Goal: Task Accomplishment & Management: Use online tool/utility

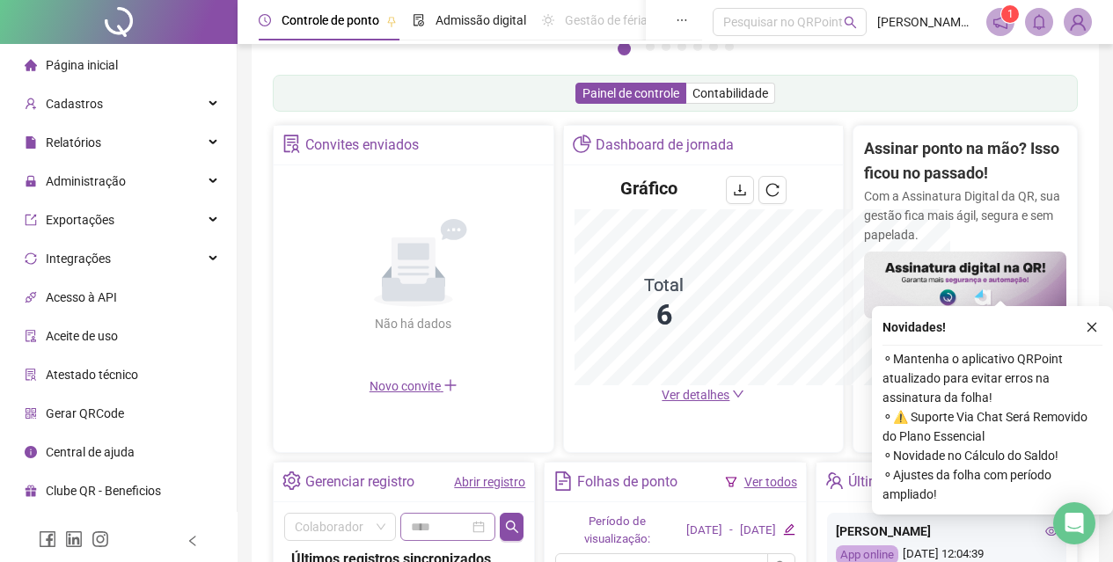
scroll to position [523, 0]
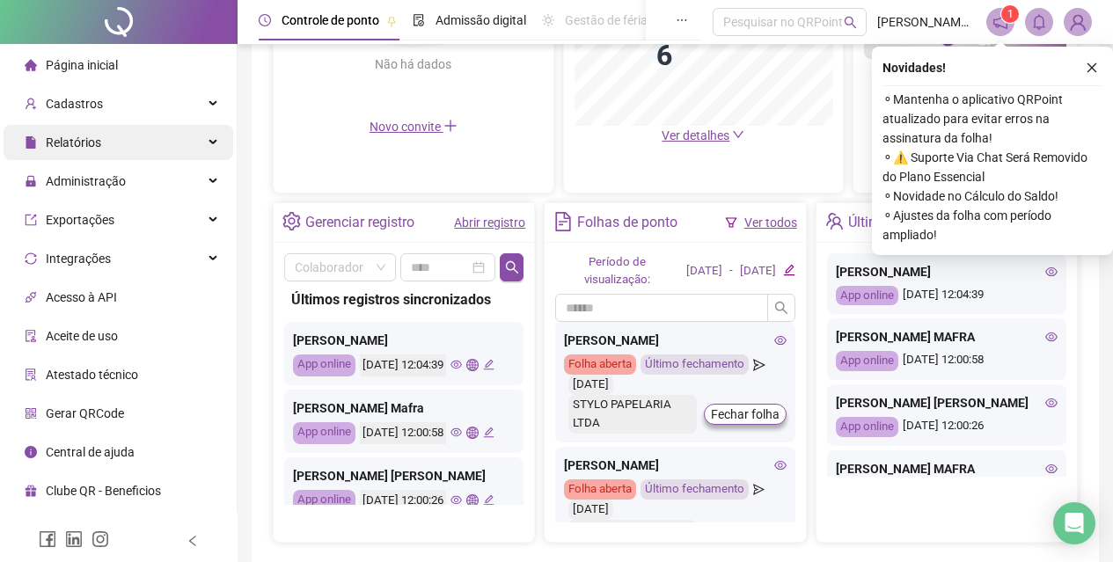
click at [90, 142] on span "Relatórios" at bounding box center [73, 142] width 55 height 14
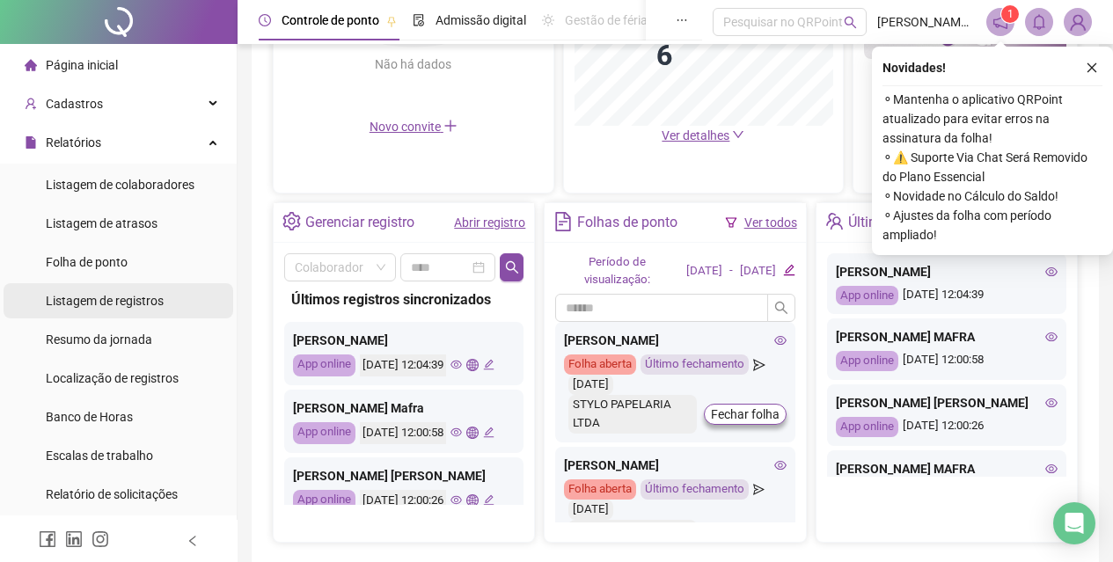
click at [73, 307] on span "Listagem de registros" at bounding box center [105, 301] width 118 height 14
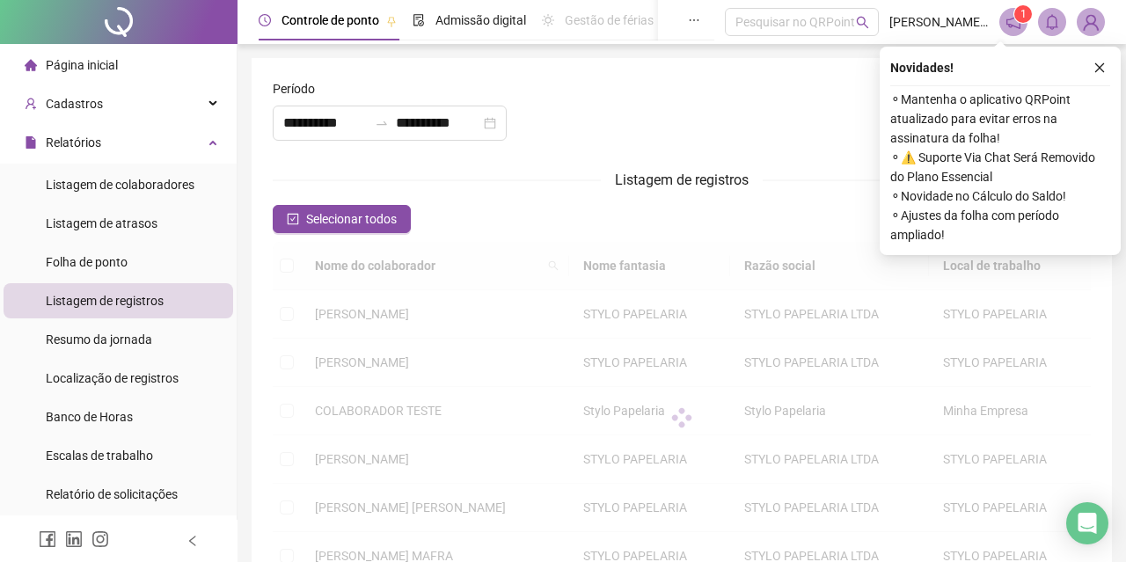
type input "**********"
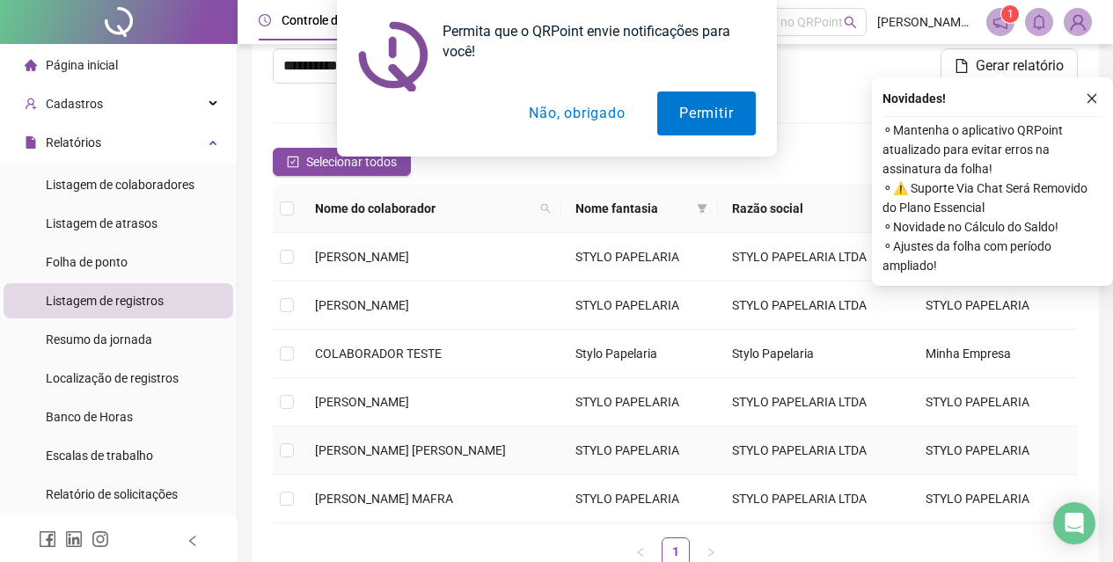
scroll to position [88, 0]
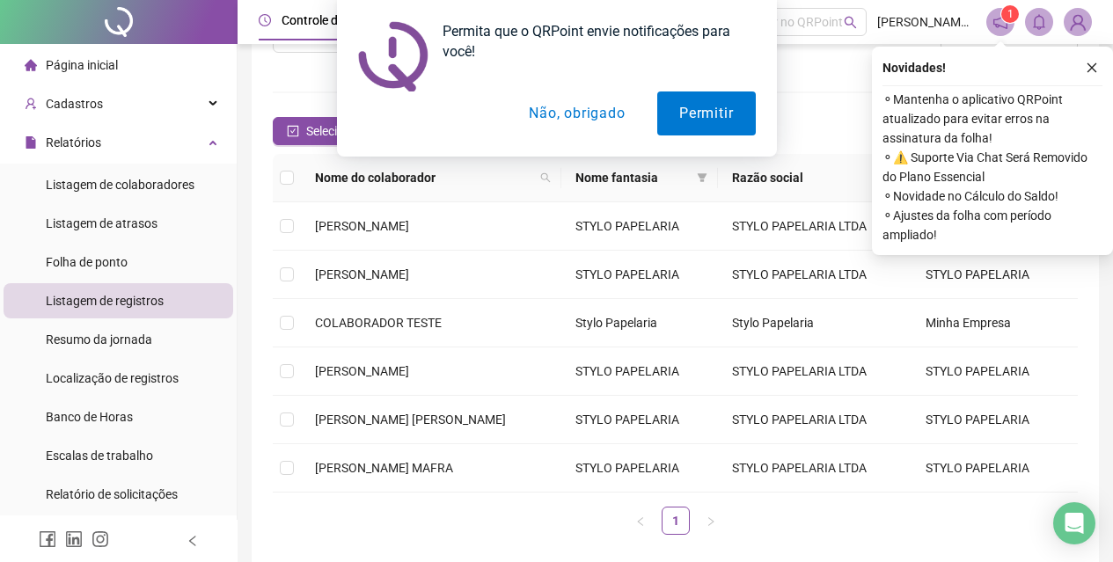
click at [554, 117] on button "Não, obrigado" at bounding box center [577, 113] width 140 height 44
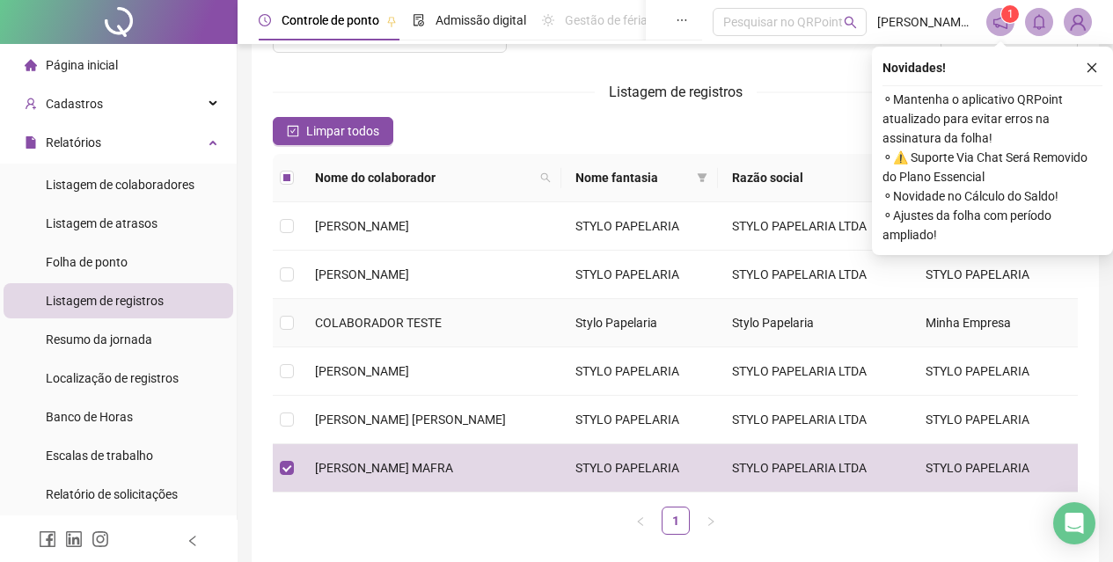
scroll to position [171, 0]
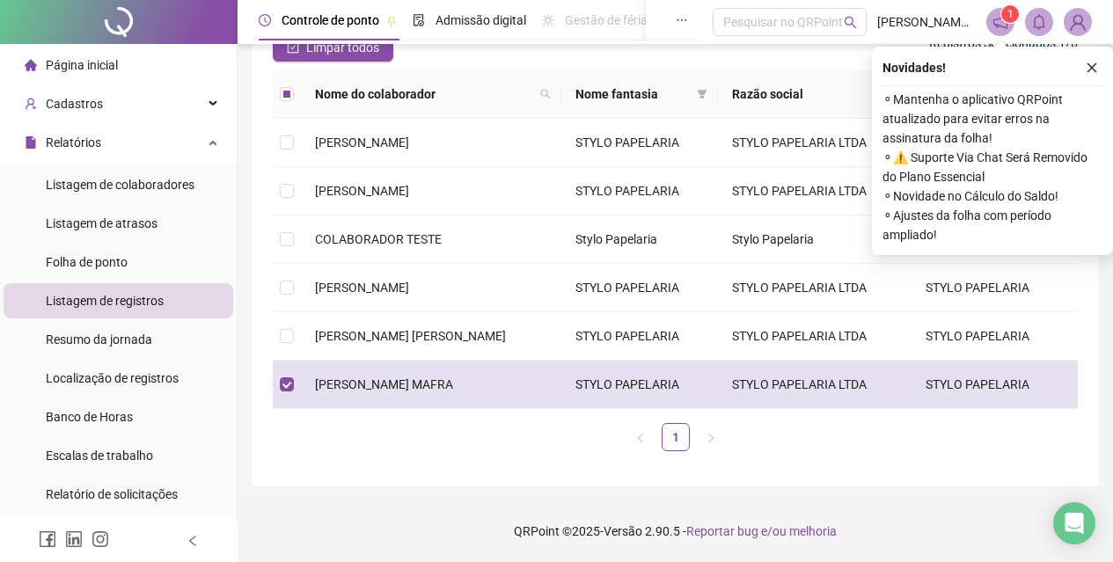
click at [748, 386] on td "STYLO PAPELARIA LTDA" at bounding box center [814, 385] width 193 height 48
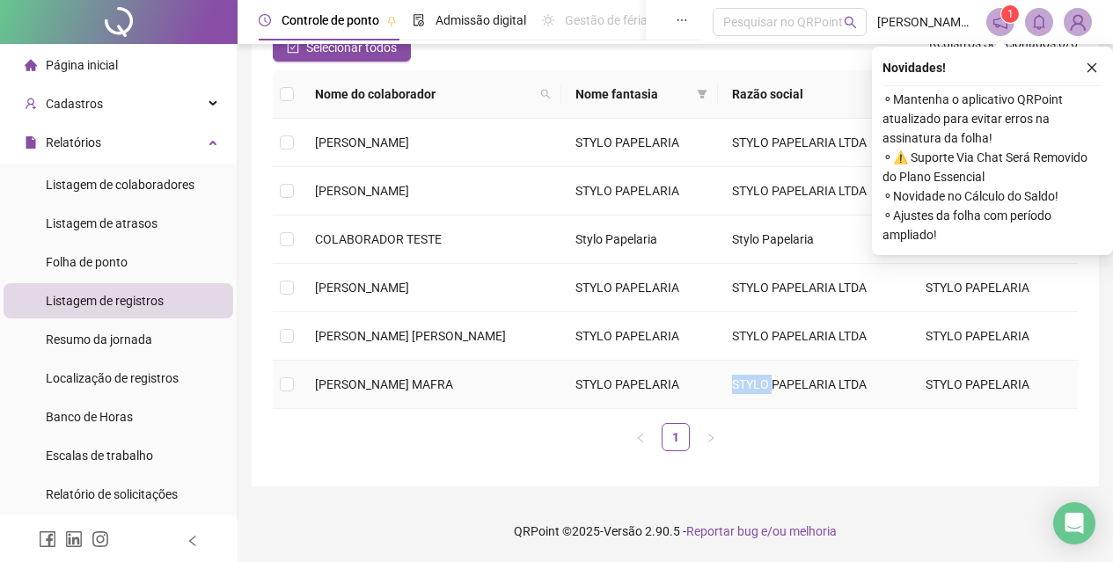
click at [748, 386] on td "STYLO PAPELARIA LTDA" at bounding box center [814, 385] width 193 height 48
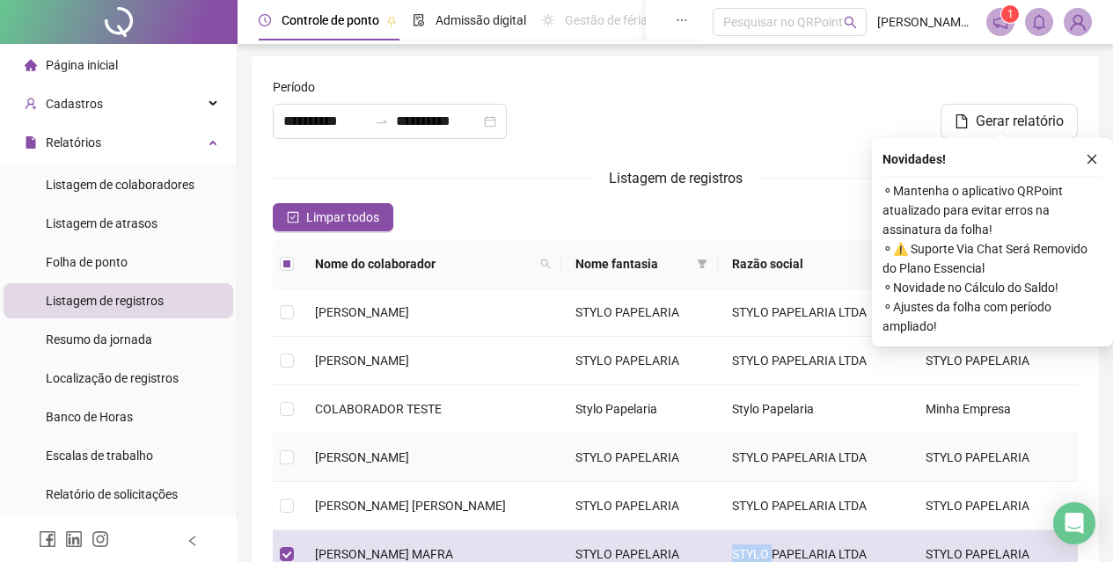
scroll to position [0, 0]
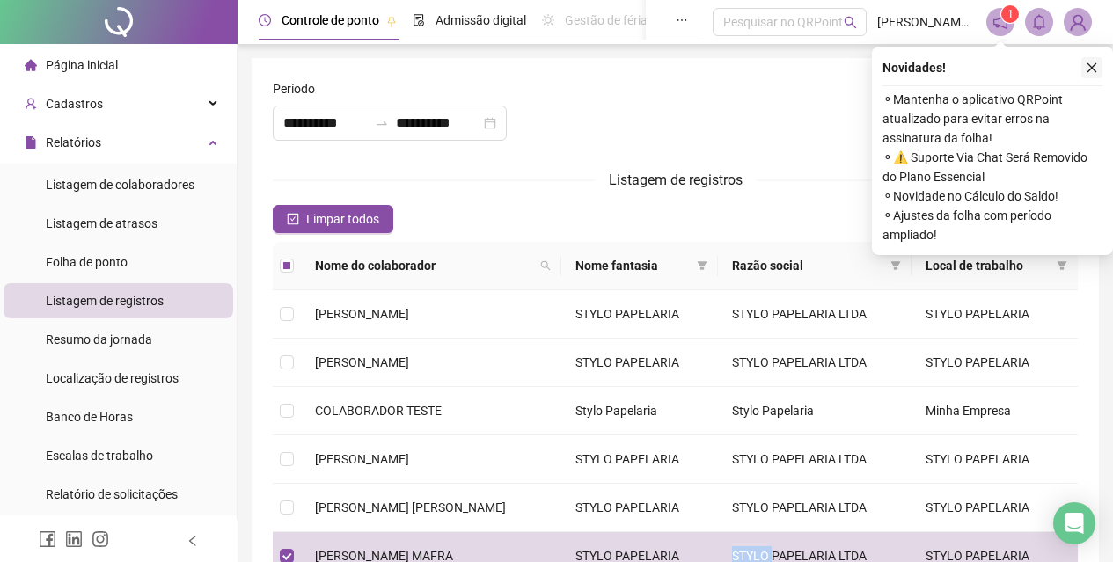
click at [1088, 64] on icon "close" at bounding box center [1092, 68] width 10 height 10
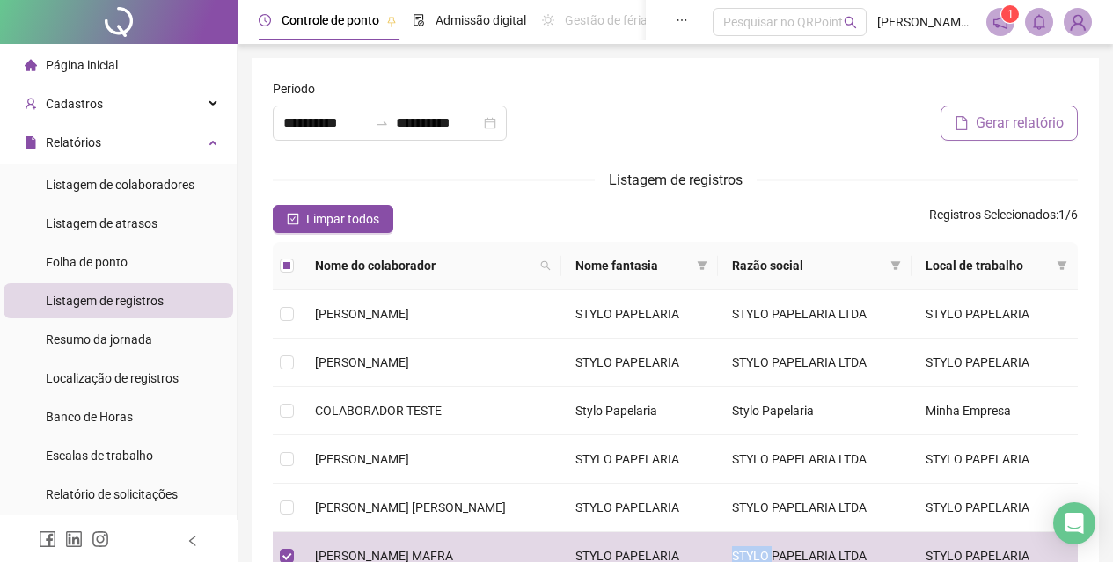
click at [1047, 127] on span "Gerar relatório" at bounding box center [1019, 123] width 88 height 21
click at [1036, 26] on icon "bell" at bounding box center [1039, 22] width 16 height 16
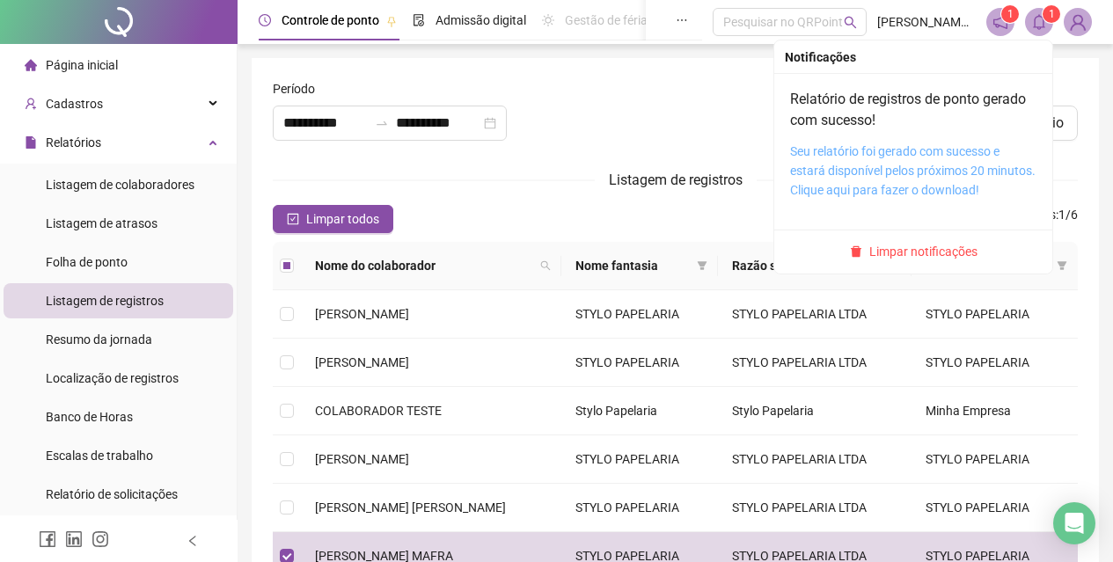
click at [903, 155] on link "Seu relatório foi gerado com sucesso e estará disponível pelos próximos 20 minu…" at bounding box center [912, 170] width 245 height 53
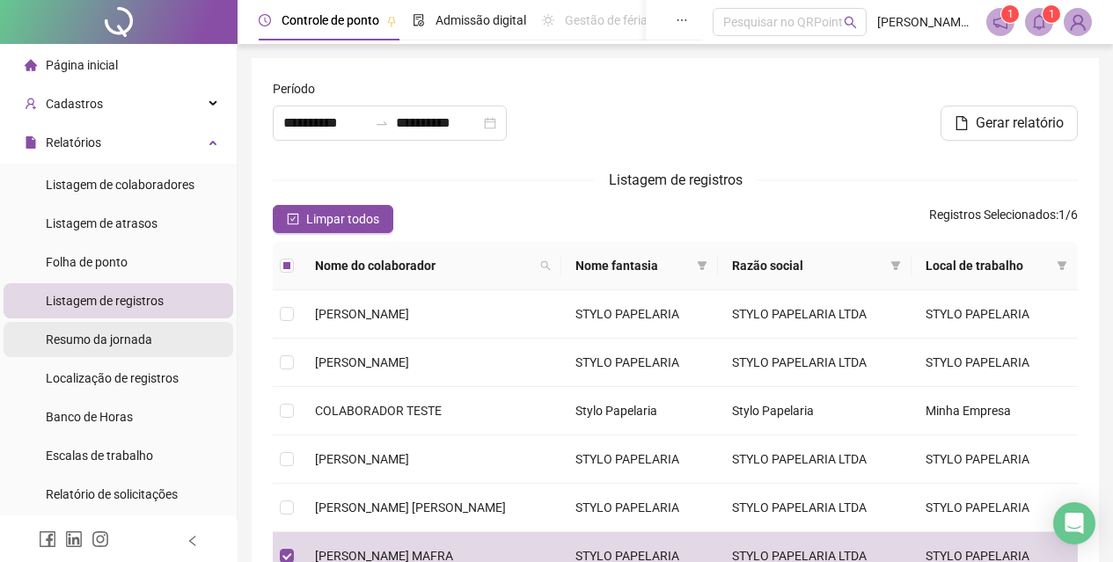
scroll to position [88, 0]
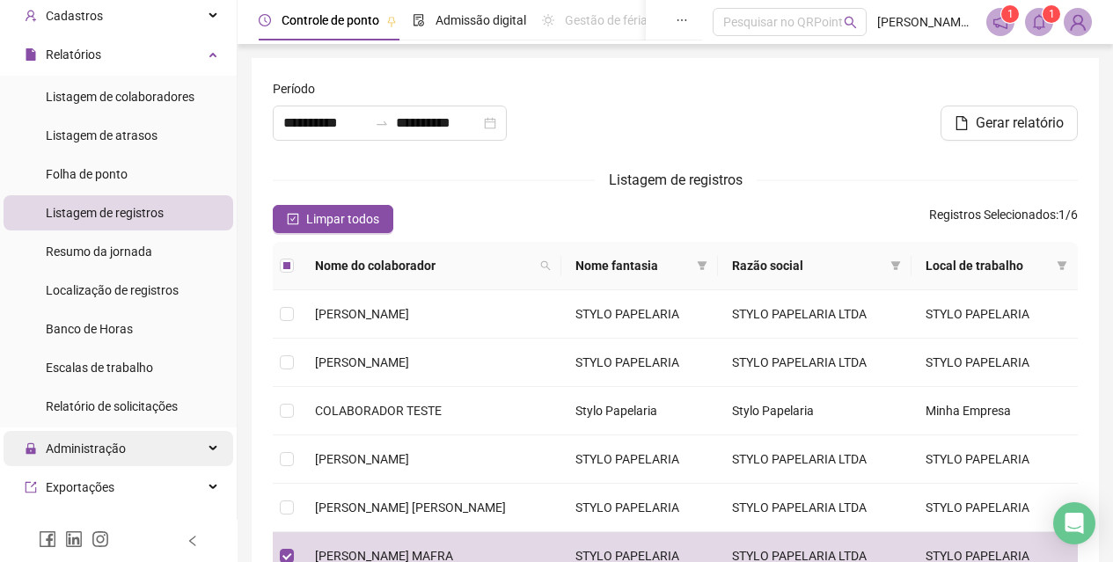
click at [161, 441] on div "Administração" at bounding box center [119, 448] width 230 height 35
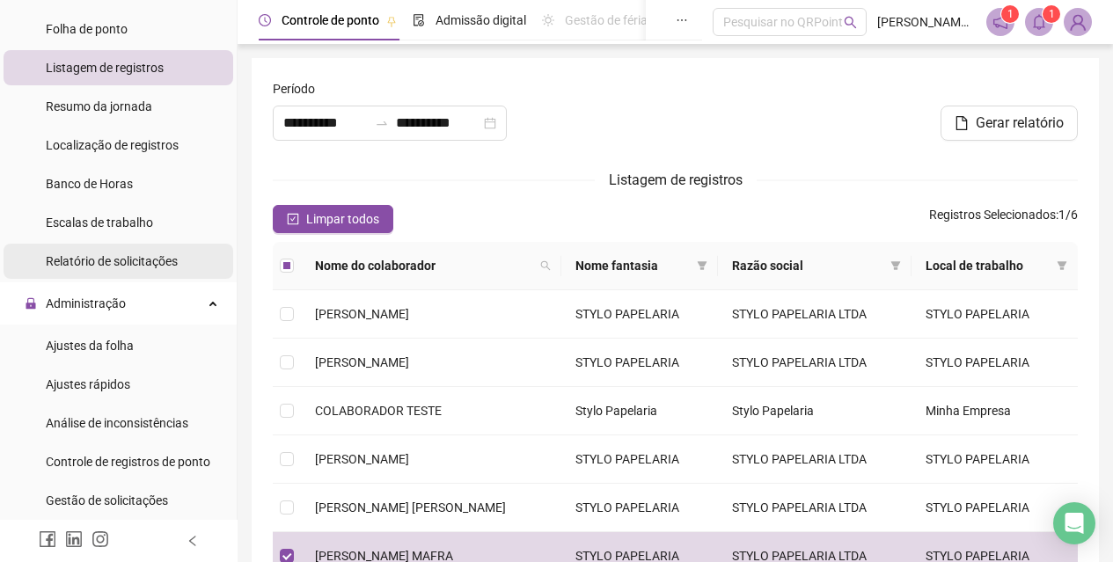
scroll to position [264, 0]
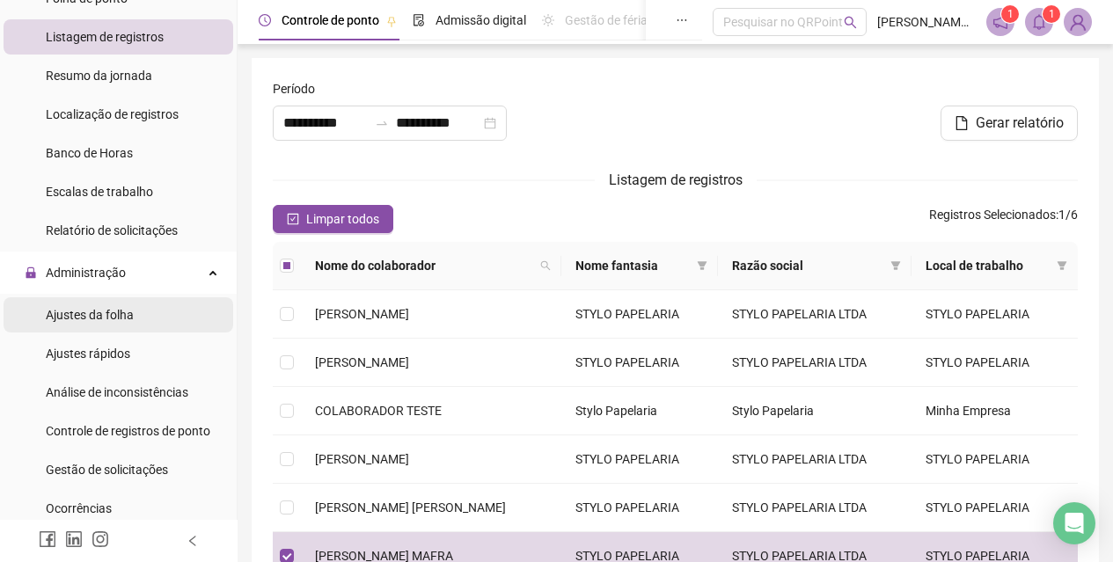
click at [144, 325] on li "Ajustes da folha" at bounding box center [119, 314] width 230 height 35
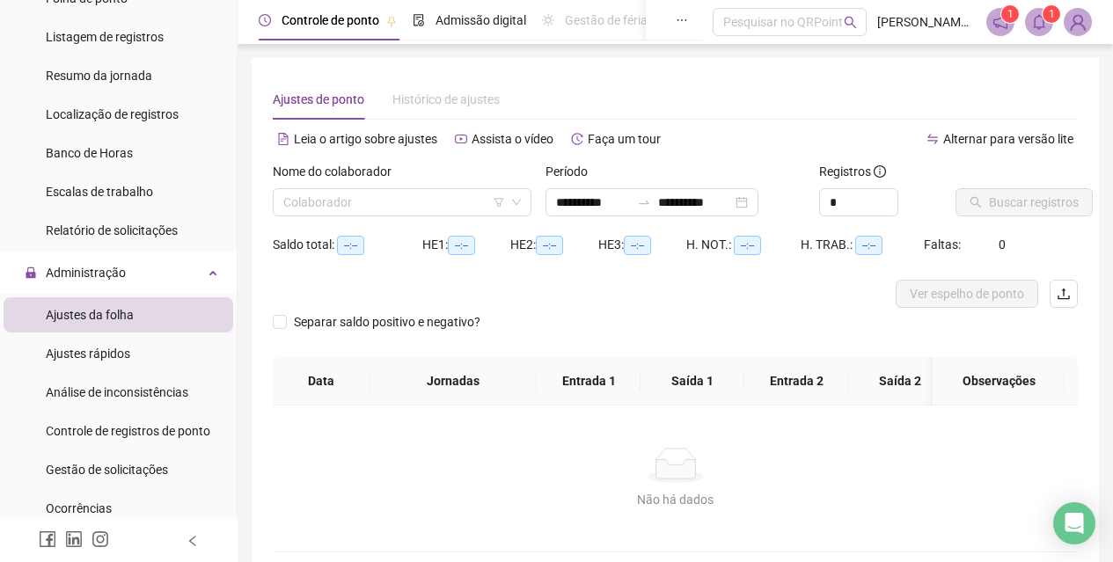
type input "**********"
click at [522, 201] on icon "down" at bounding box center [516, 202] width 11 height 11
click at [516, 198] on icon "down" at bounding box center [516, 202] width 11 height 11
click at [453, 201] on input "search" at bounding box center [394, 202] width 222 height 26
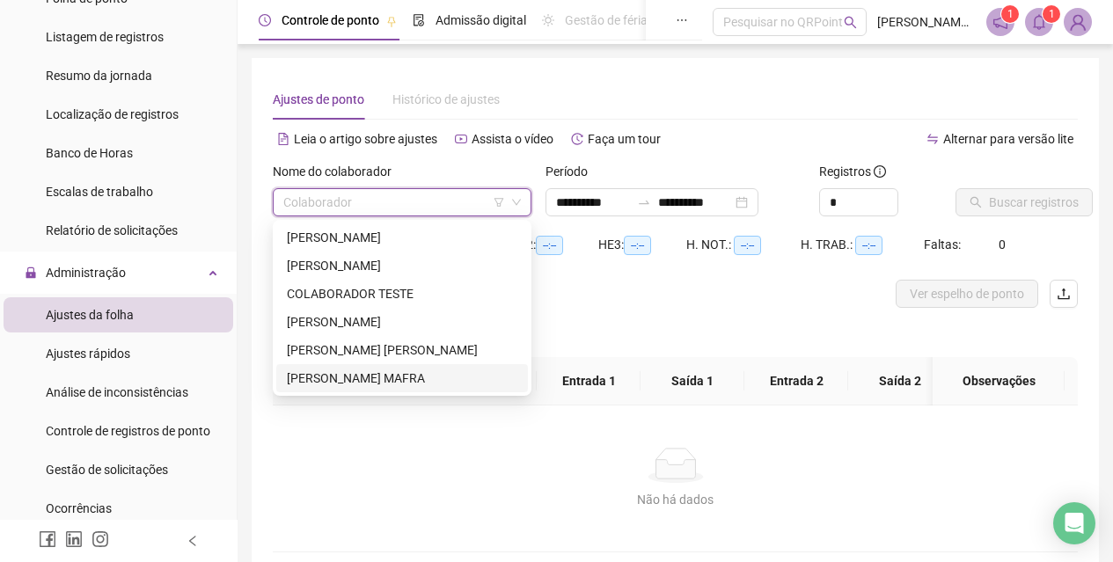
click at [420, 378] on div "[PERSON_NAME] MAFRA" at bounding box center [402, 377] width 230 height 19
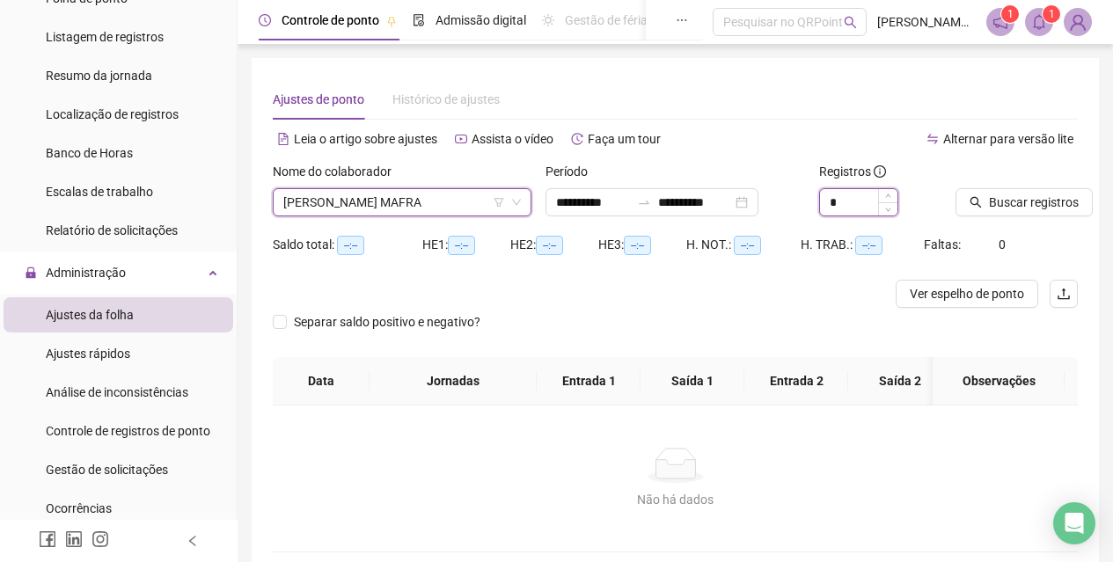
click at [873, 201] on input "*" at bounding box center [858, 202] width 77 height 26
click at [885, 201] on span "Increase Value" at bounding box center [887, 197] width 19 height 16
type input "*"
click at [883, 205] on span "Decrease Value" at bounding box center [887, 208] width 19 height 16
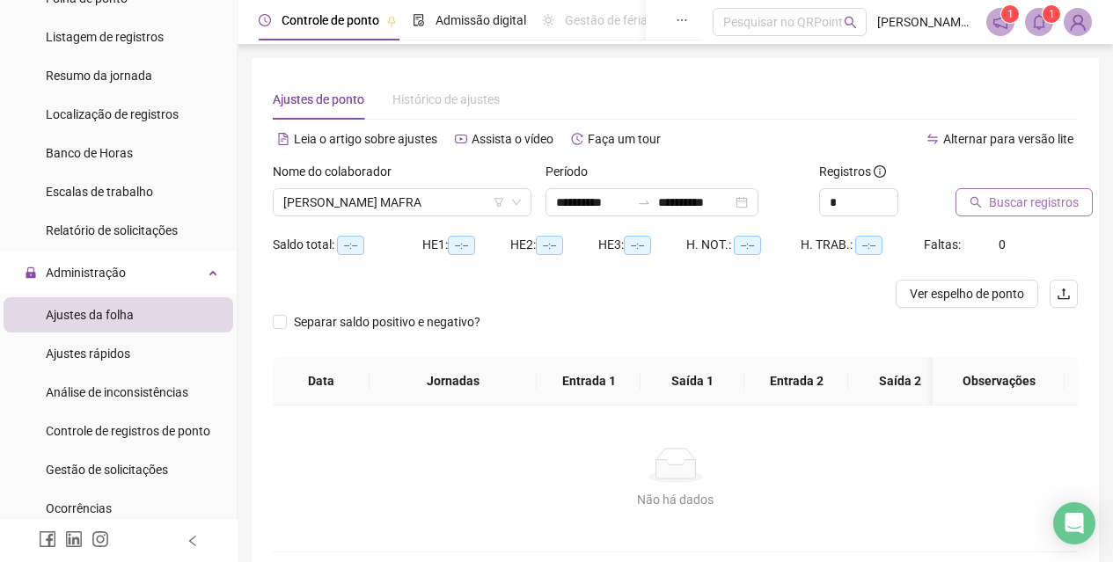
click at [993, 206] on span "Buscar registros" at bounding box center [1033, 202] width 90 height 19
